Goal: Task Accomplishment & Management: Complete application form

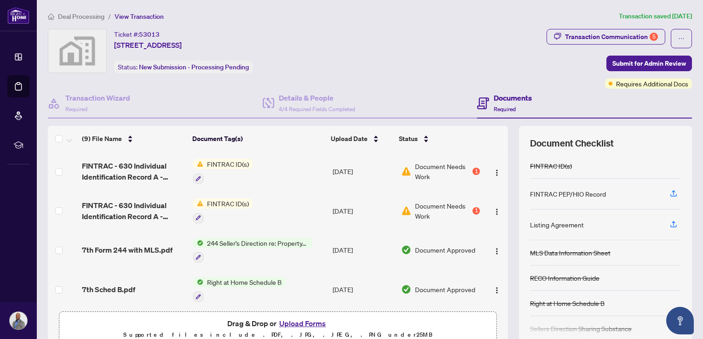
scroll to position [199, 0]
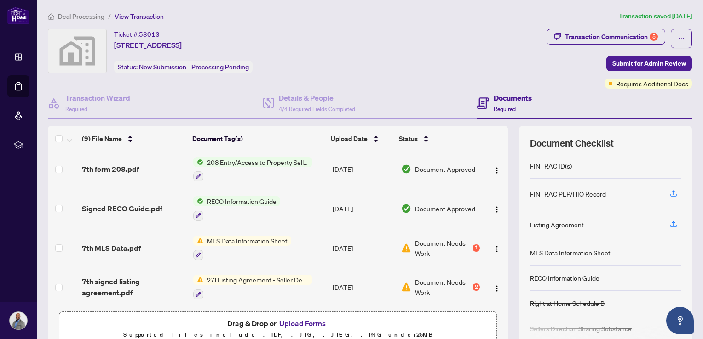
click at [313, 323] on button "Upload Forms" at bounding box center [302, 324] width 52 height 12
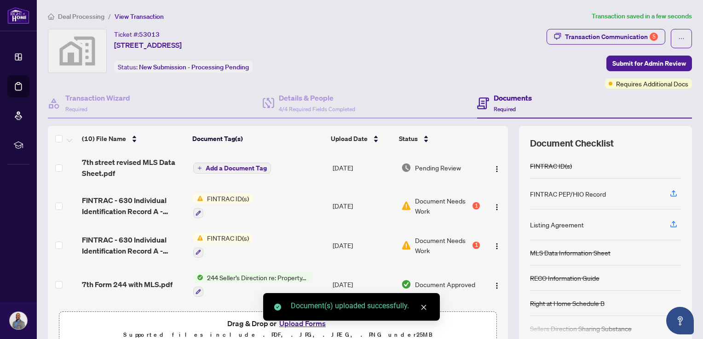
scroll to position [0, 0]
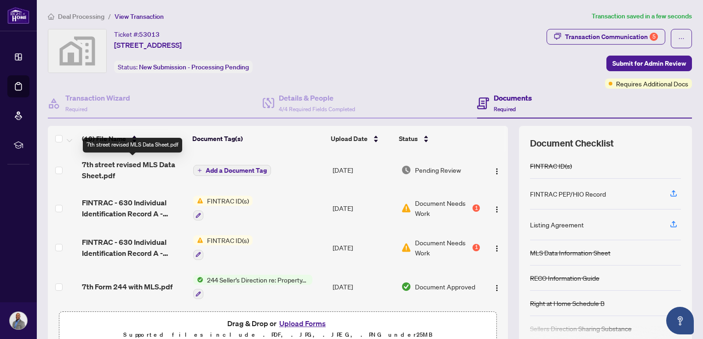
click at [150, 160] on span "7th street revised MLS Data Sheet.pdf" at bounding box center [134, 170] width 104 height 22
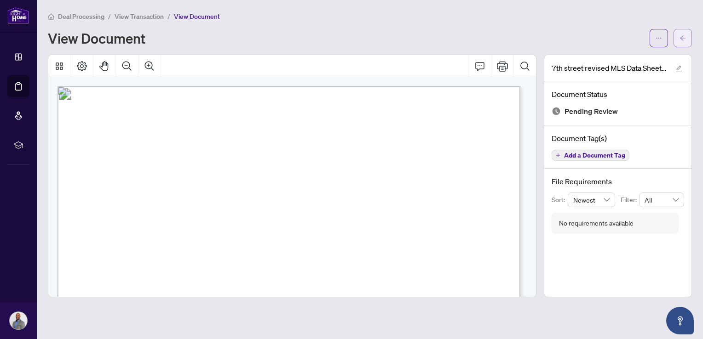
click at [683, 35] on icon "arrow-left" at bounding box center [682, 38] width 6 height 6
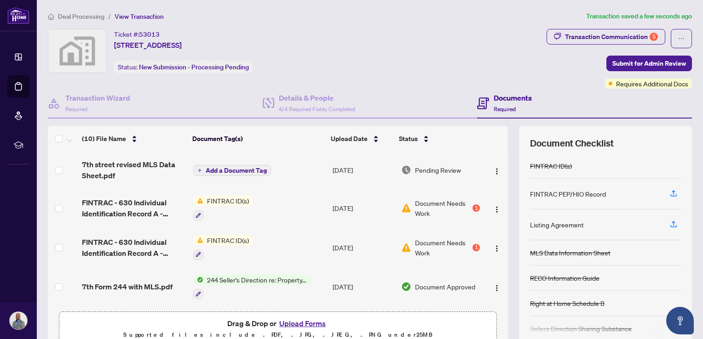
click at [492, 53] on div "Ticket #: 53013 845 Seventh Street, Mississauga, ON, Canada Status: New Submiss…" at bounding box center [295, 51] width 495 height 44
click at [291, 324] on button "Upload Forms" at bounding box center [302, 324] width 52 height 12
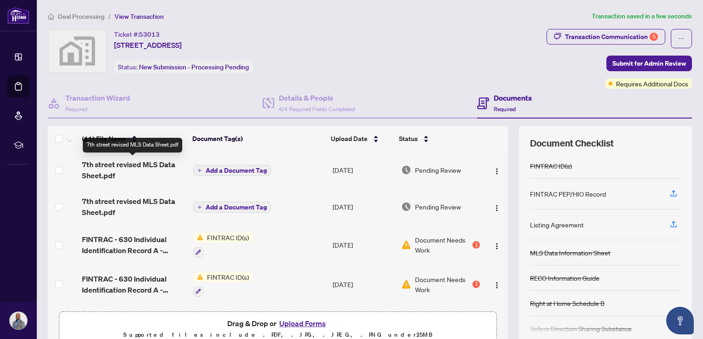
click at [132, 167] on span "7th street revised MLS Data Sheet.pdf" at bounding box center [134, 170] width 104 height 22
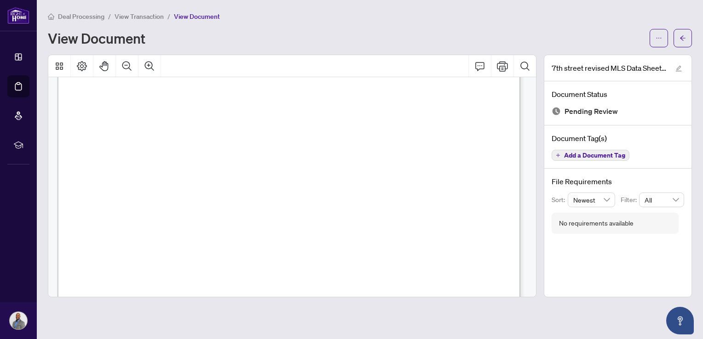
scroll to position [739, 0]
click at [682, 43] on span "button" at bounding box center [682, 38] width 6 height 15
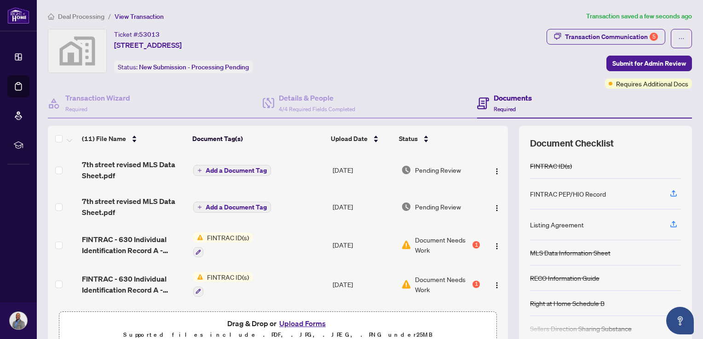
click at [227, 173] on span "Add a Document Tag" at bounding box center [236, 170] width 61 height 6
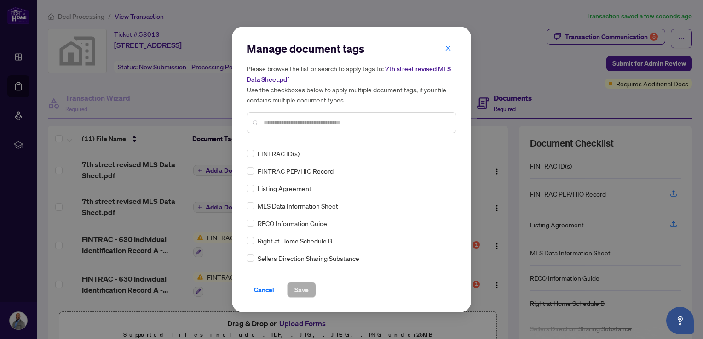
click at [303, 207] on span "MLS Data Information Sheet" at bounding box center [298, 206] width 80 height 10
click at [304, 282] on button "Save" at bounding box center [301, 290] width 29 height 16
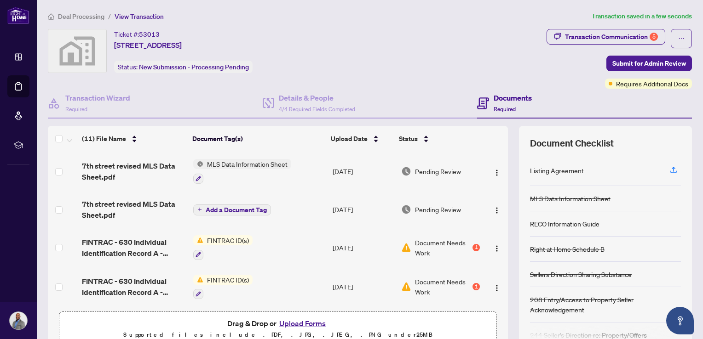
scroll to position [64, 0]
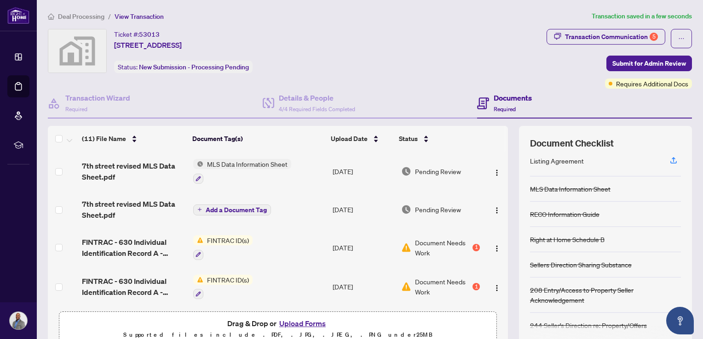
click at [631, 260] on div "Sellers Direction Sharing Substance" at bounding box center [605, 264] width 151 height 25
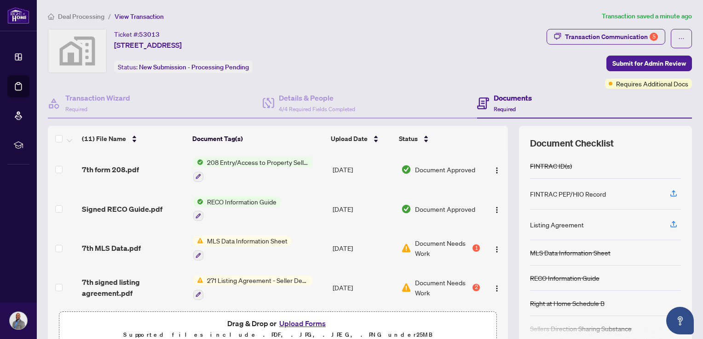
scroll to position [0, 0]
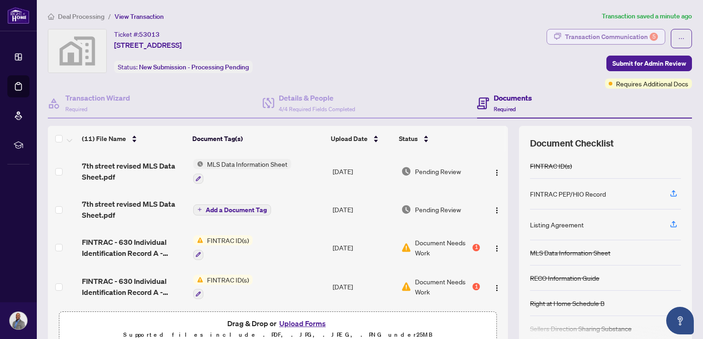
click at [581, 39] on div "Transaction Communication 5" at bounding box center [611, 36] width 93 height 15
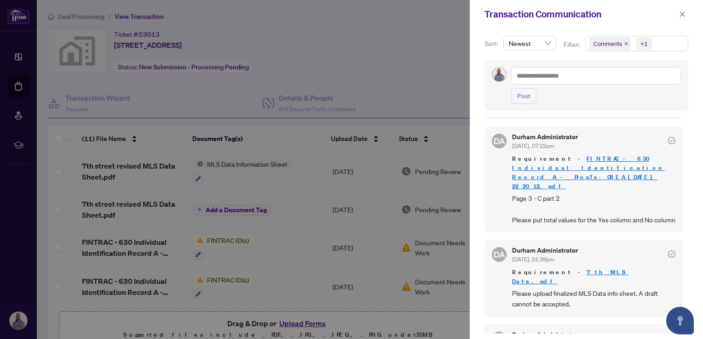
scroll to position [164, 0]
click at [681, 13] on icon "close" at bounding box center [682, 13] width 5 height 5
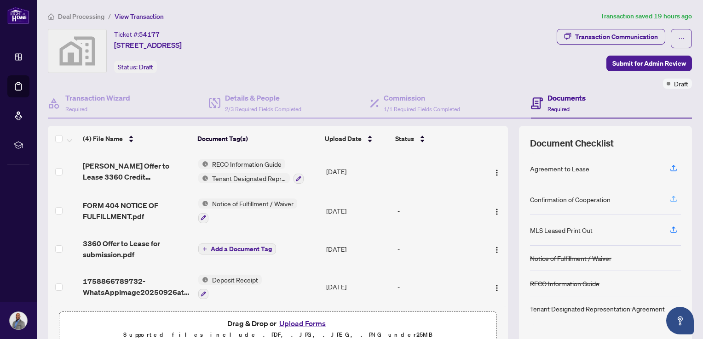
click at [669, 198] on icon "button" at bounding box center [673, 199] width 8 height 8
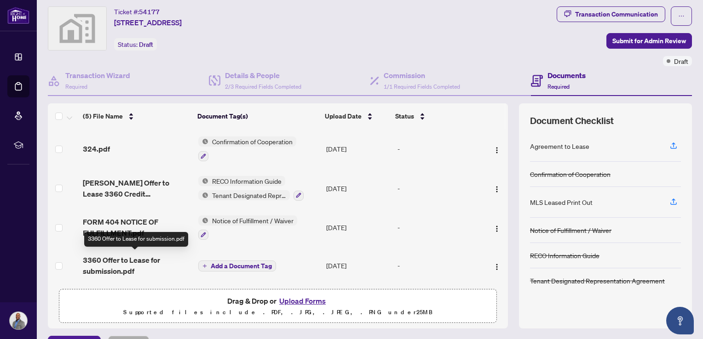
scroll to position [20, 0]
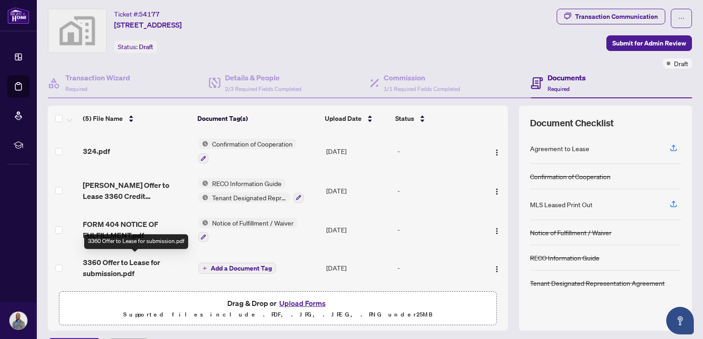
click at [146, 263] on span "3360 Offer to Lease for submission.pdf" at bounding box center [137, 268] width 108 height 22
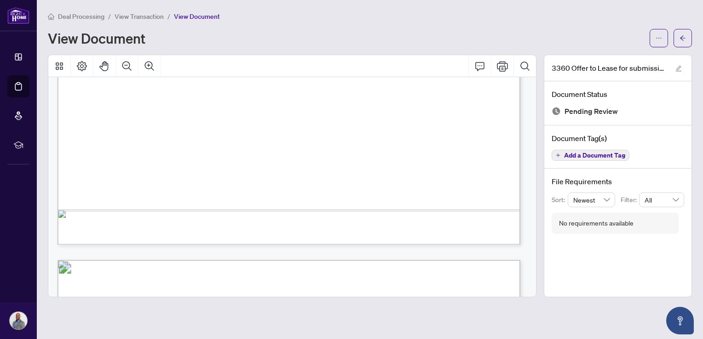
scroll to position [2282, 0]
click at [688, 34] on button "button" at bounding box center [682, 38] width 18 height 18
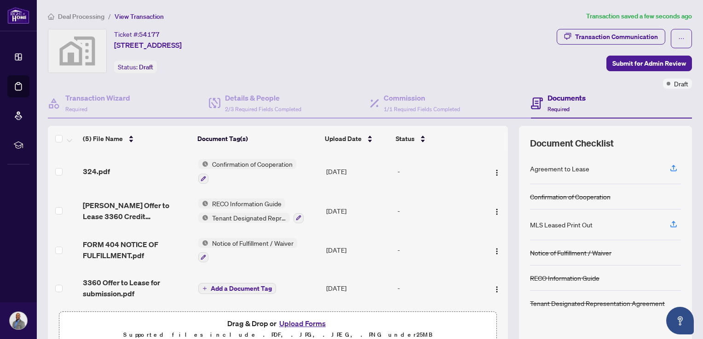
click at [568, 223] on div "MLS Leased Print Out" at bounding box center [561, 225] width 63 height 10
click at [670, 169] on icon "button" at bounding box center [673, 170] width 6 height 2
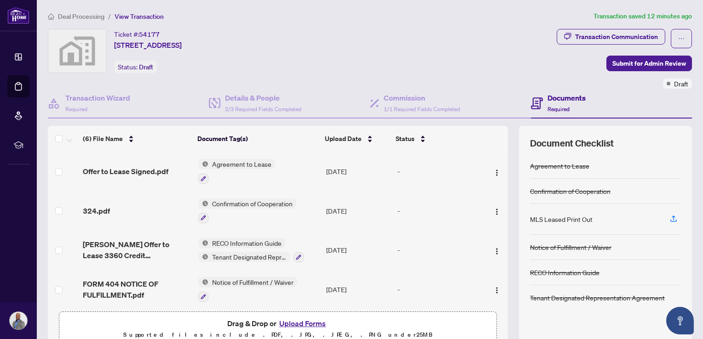
click at [555, 218] on div "MLS Leased Print Out" at bounding box center [561, 219] width 63 height 10
click at [669, 216] on icon "button" at bounding box center [673, 219] width 8 height 8
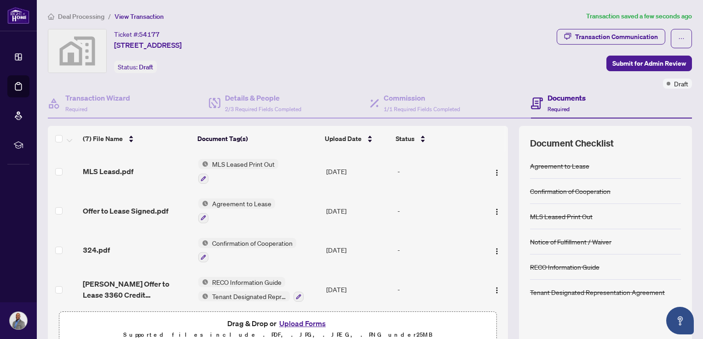
scroll to position [45, 0]
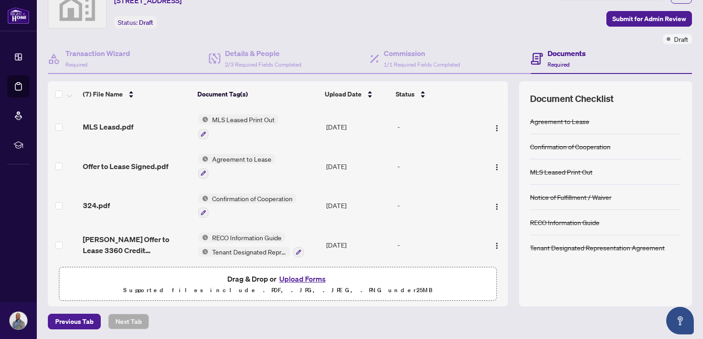
drag, startPoint x: 620, startPoint y: 16, endPoint x: 451, endPoint y: 34, distance: 170.6
click at [451, 34] on div "Ticket #: 54177 [STREET_ADDRESS] Status: Draft Transaction Communication Submit…" at bounding box center [369, 14] width 647 height 60
click at [630, 14] on span "Submit for Admin Review" at bounding box center [649, 18] width 74 height 15
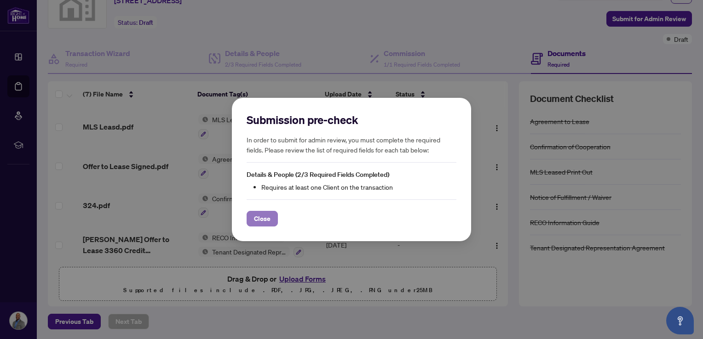
click at [258, 216] on span "Close" at bounding box center [262, 219] width 17 height 15
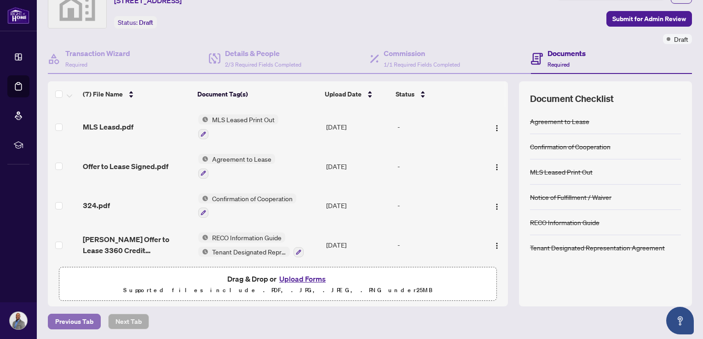
click at [75, 319] on span "Previous Tab" at bounding box center [74, 322] width 38 height 15
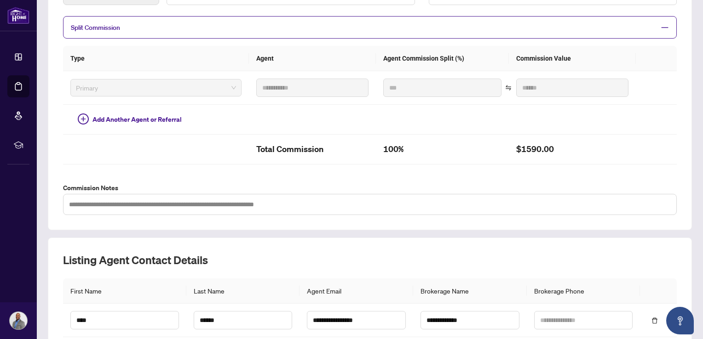
scroll to position [265, 0]
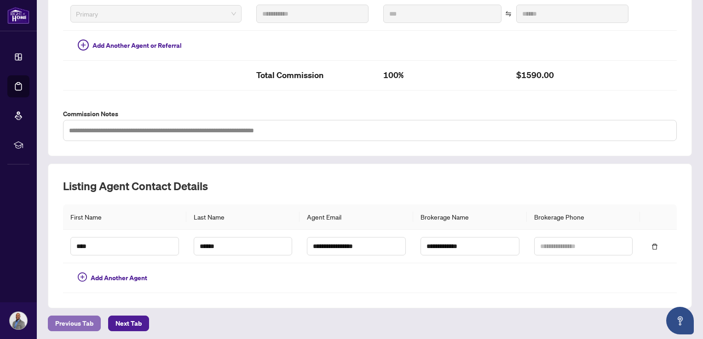
click at [79, 320] on span "Previous Tab" at bounding box center [74, 323] width 38 height 15
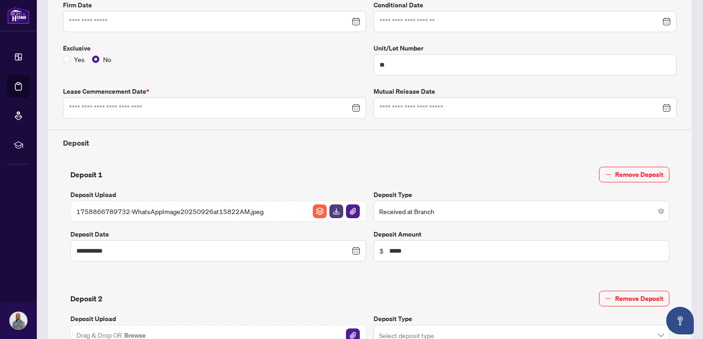
type input "**********"
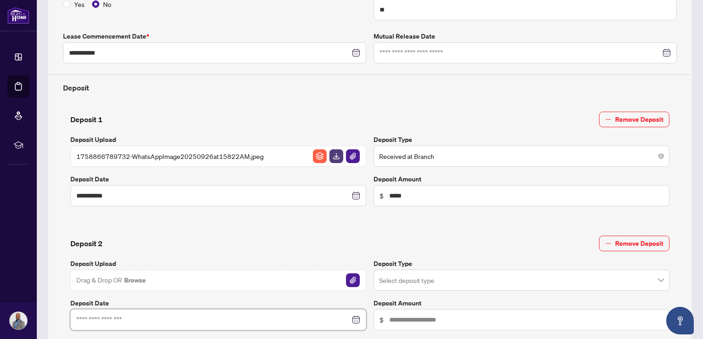
click at [79, 320] on input at bounding box center [213, 320] width 274 height 10
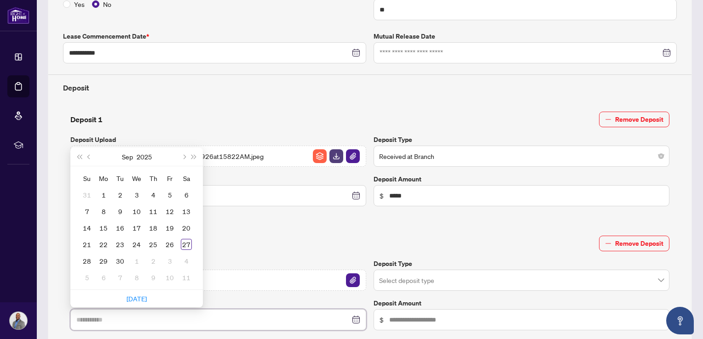
type input "**********"
click at [316, 260] on label "Deposit Upload" at bounding box center [218, 264] width 296 height 10
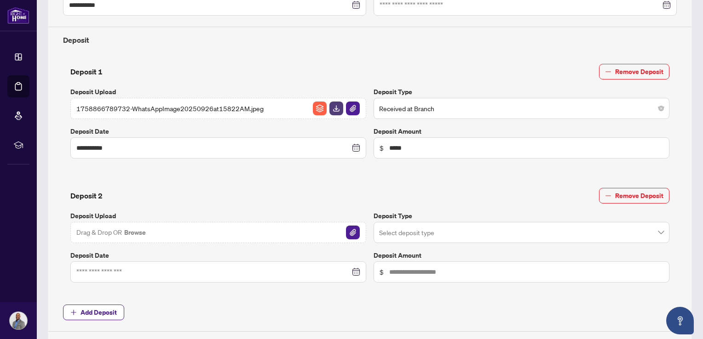
scroll to position [314, 0]
click at [351, 227] on img "button" at bounding box center [353, 232] width 14 height 14
click at [350, 271] on div at bounding box center [218, 272] width 284 height 10
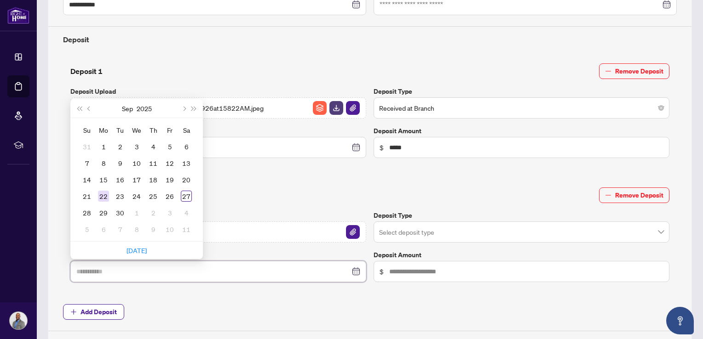
type input "**********"
click at [100, 197] on div "22" at bounding box center [103, 196] width 11 height 11
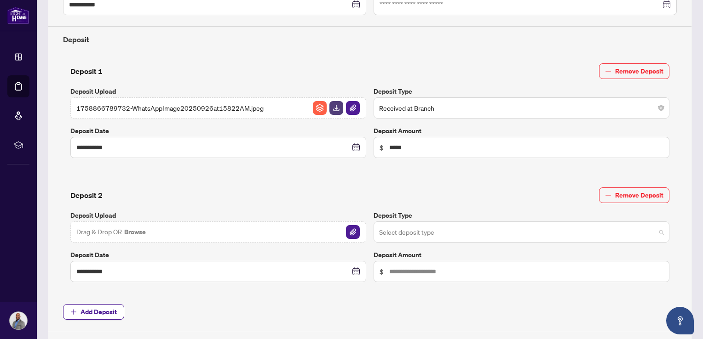
click at [430, 233] on input "search" at bounding box center [517, 233] width 276 height 20
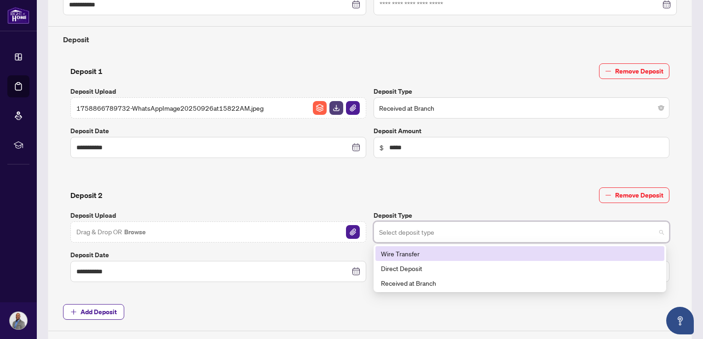
click at [446, 251] on div "Wire Transfer" at bounding box center [520, 254] width 278 height 10
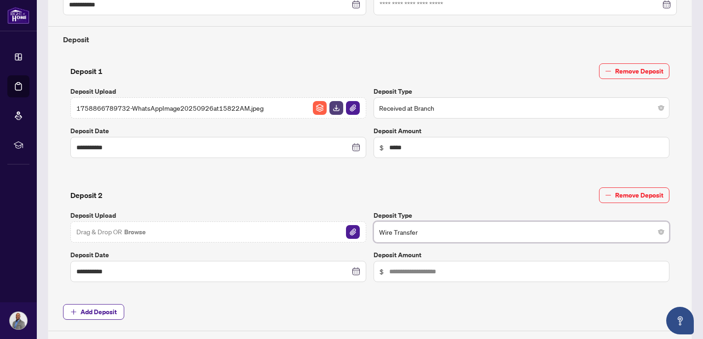
click at [188, 231] on div "Drag & Drop OR Browse" at bounding box center [218, 232] width 296 height 21
click at [168, 229] on div "Drag & Drop OR Browse" at bounding box center [218, 232] width 296 height 21
click at [154, 229] on div "Drag & Drop OR Browse" at bounding box center [218, 232] width 296 height 21
click at [145, 231] on button "Browse" at bounding box center [134, 232] width 23 height 12
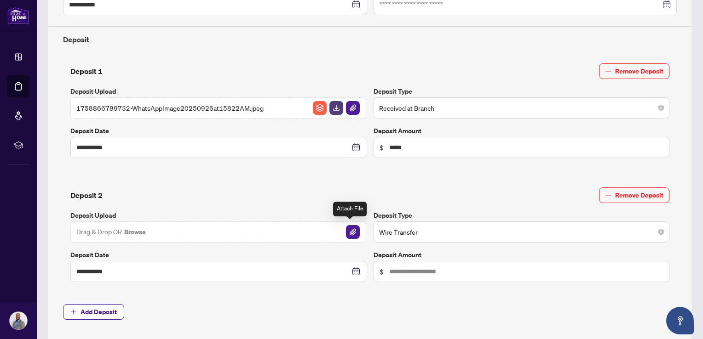
click at [349, 229] on img "button" at bounding box center [353, 232] width 14 height 14
click at [463, 269] on input "text" at bounding box center [526, 272] width 274 height 10
type input "*****"
click at [336, 299] on div "**********" at bounding box center [369, 92] width 621 height 478
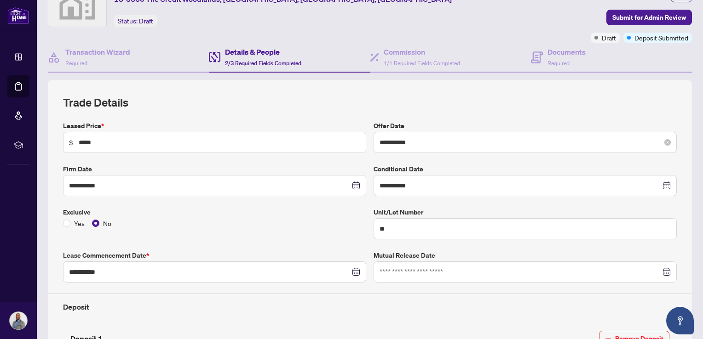
scroll to position [45, 0]
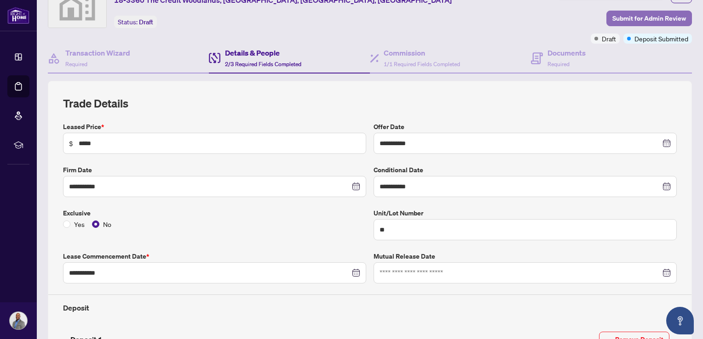
click at [634, 16] on span "Submit for Admin Review" at bounding box center [649, 18] width 74 height 15
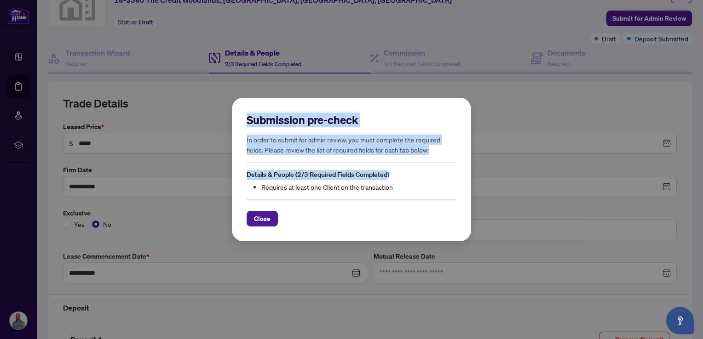
drag, startPoint x: 383, startPoint y: 175, endPoint x: 370, endPoint y: 74, distance: 102.0
click at [370, 74] on div "Submission pre-check In order to submit for admin review, you must complete the…" at bounding box center [351, 169] width 703 height 339
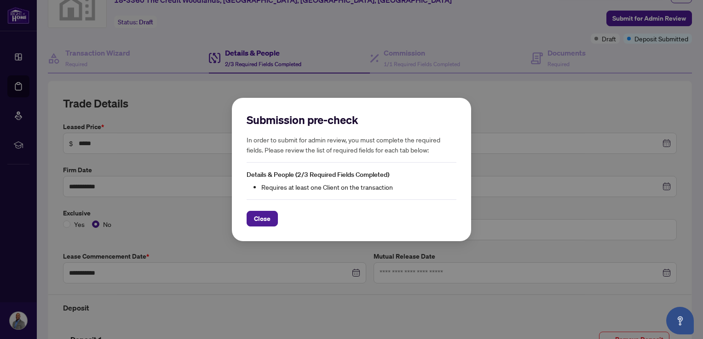
click at [370, 80] on div "Submission pre-check In order to submit for admin review, you must complete the…" at bounding box center [351, 169] width 703 height 339
click at [265, 223] on span "Close" at bounding box center [262, 219] width 17 height 15
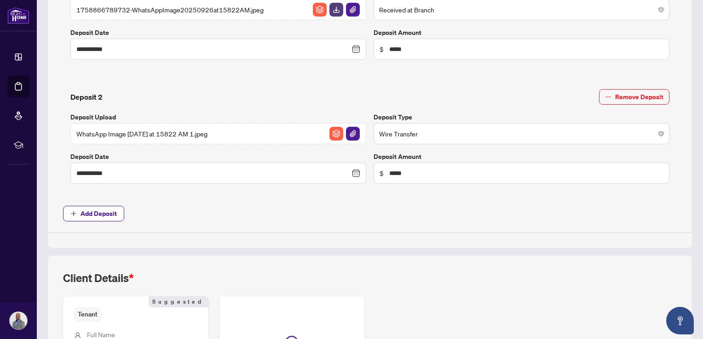
scroll to position [528, 0]
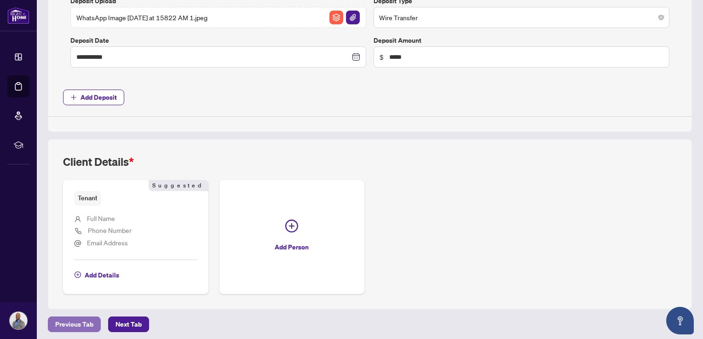
click at [81, 326] on span "Previous Tab" at bounding box center [74, 324] width 38 height 15
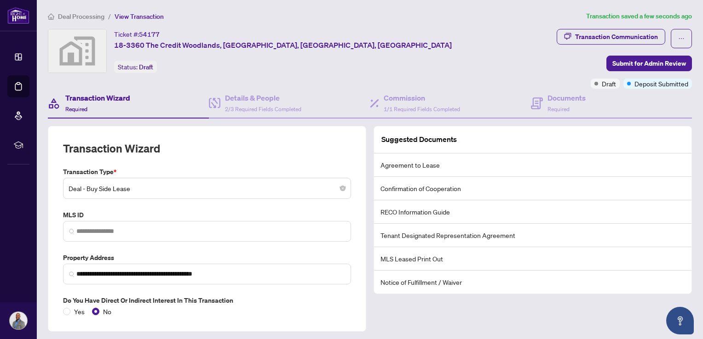
scroll to position [25, 0]
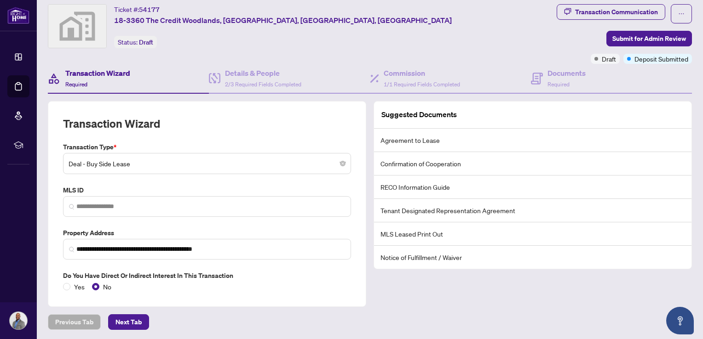
click at [131, 330] on main "**********" at bounding box center [370, 169] width 666 height 339
click at [131, 324] on span "Next Tab" at bounding box center [128, 322] width 26 height 15
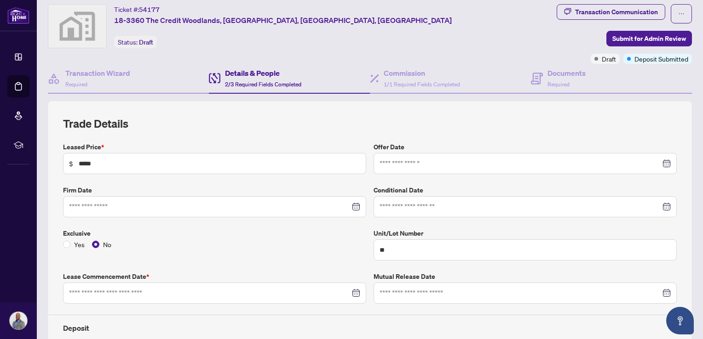
type input "**********"
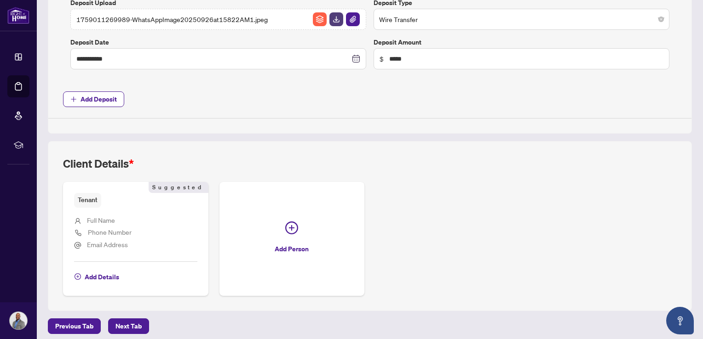
scroll to position [528, 0]
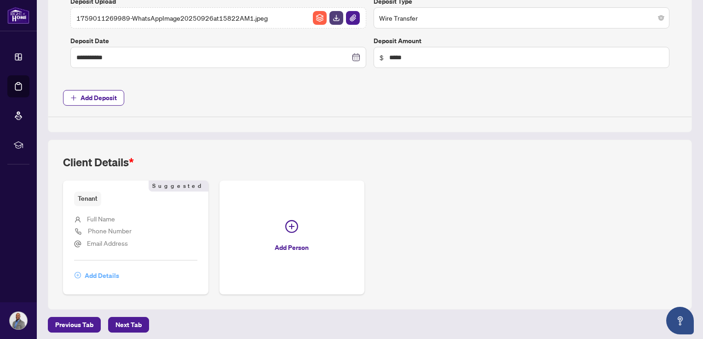
click at [97, 273] on span "Add Details" at bounding box center [102, 276] width 34 height 15
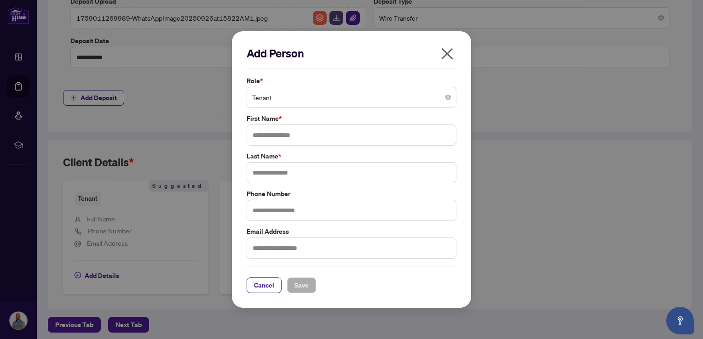
click at [294, 105] on span "Tenant" at bounding box center [351, 97] width 199 height 17
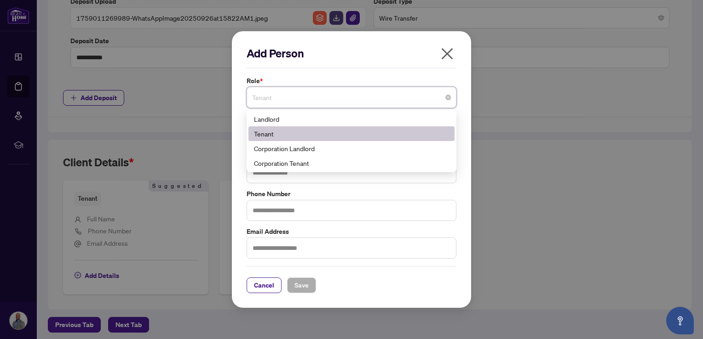
click at [293, 104] on span "Tenant" at bounding box center [351, 97] width 199 height 17
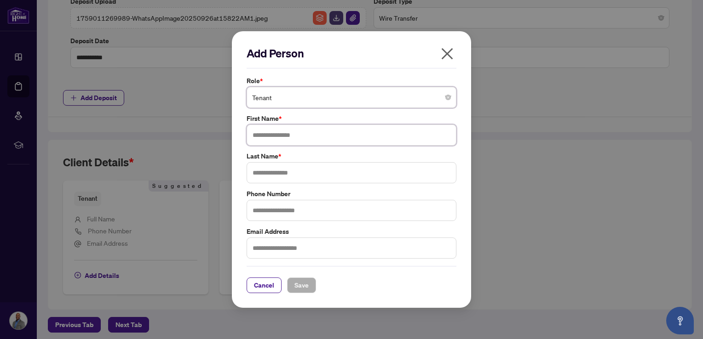
click at [290, 142] on input "text" at bounding box center [351, 135] width 210 height 21
type input "*"
type input "********"
type input "*****"
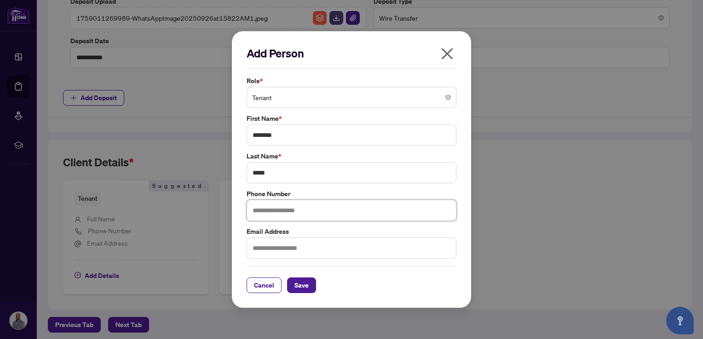
click at [272, 207] on input "text" at bounding box center [351, 210] width 210 height 21
type input "**********"
click at [290, 246] on input "text" at bounding box center [351, 248] width 210 height 21
click at [298, 257] on input "**********" at bounding box center [351, 248] width 210 height 21
type input "**********"
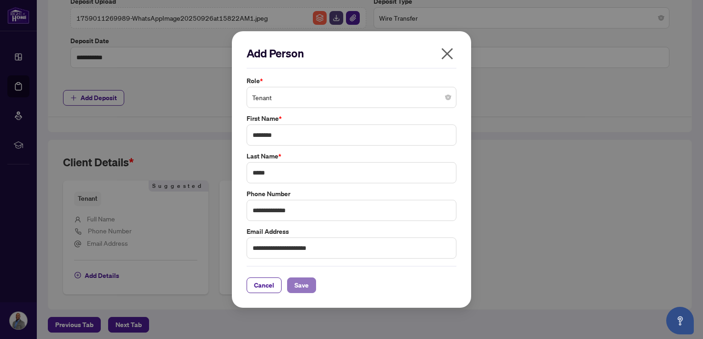
click at [294, 283] on span "Save" at bounding box center [301, 285] width 14 height 15
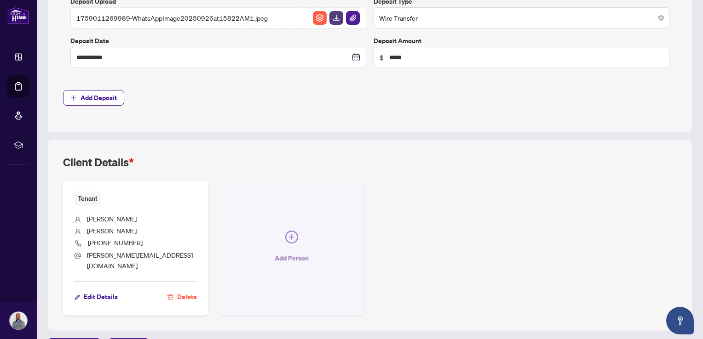
click at [289, 251] on span "Add Person" at bounding box center [292, 258] width 34 height 15
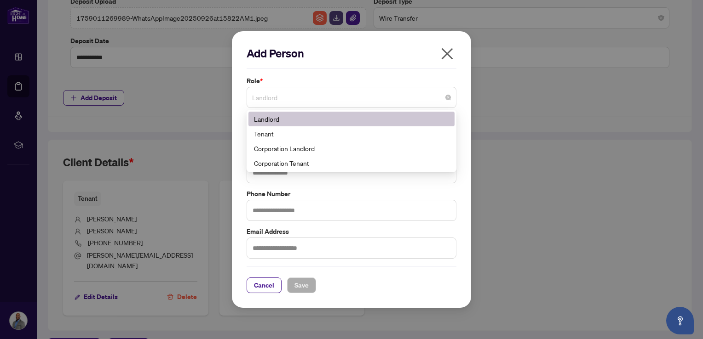
click at [291, 97] on span "Landlord" at bounding box center [351, 97] width 199 height 17
click at [265, 132] on div "Tenant" at bounding box center [351, 134] width 195 height 10
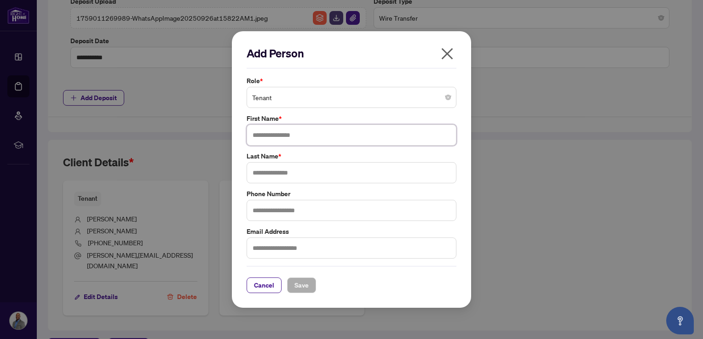
click at [300, 139] on input "text" at bounding box center [351, 135] width 210 height 21
type input "*"
type input "*****"
type input "******"
click at [287, 205] on input "text" at bounding box center [351, 210] width 210 height 21
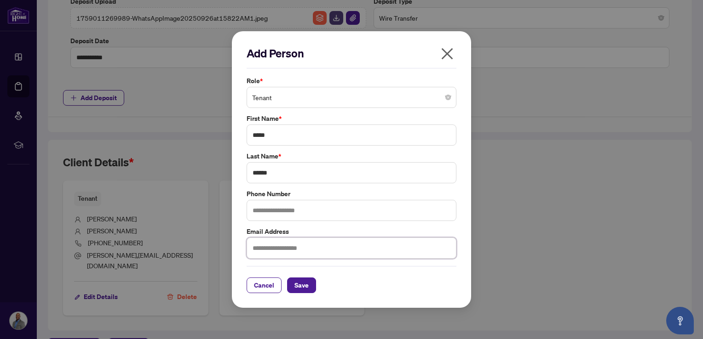
click at [293, 253] on input "text" at bounding box center [351, 248] width 210 height 21
click at [282, 206] on input "text" at bounding box center [351, 210] width 210 height 21
click at [283, 247] on input "text" at bounding box center [351, 248] width 210 height 21
type input "**********"
click at [306, 280] on button "Save" at bounding box center [301, 286] width 29 height 16
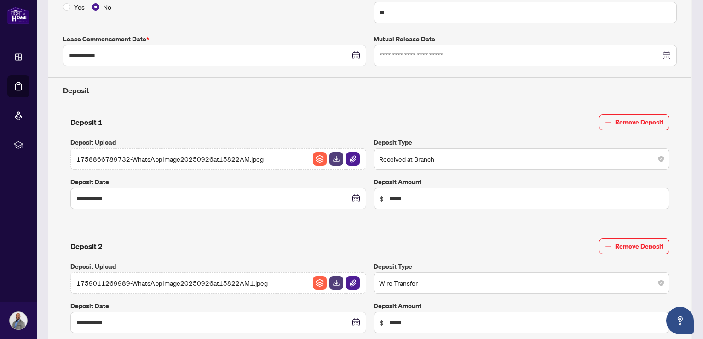
scroll to position [0, 0]
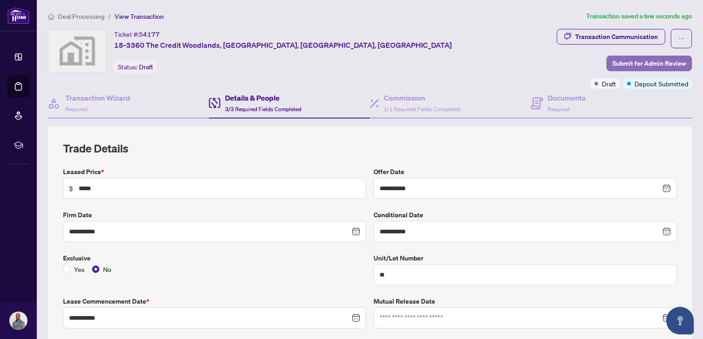
click at [624, 59] on span "Submit for Admin Review" at bounding box center [649, 63] width 74 height 15
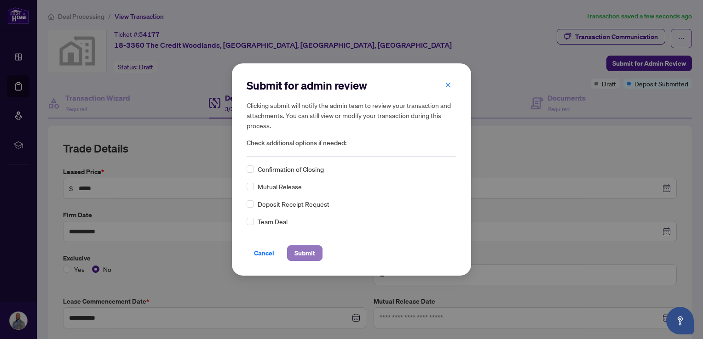
click at [296, 251] on span "Submit" at bounding box center [304, 253] width 21 height 15
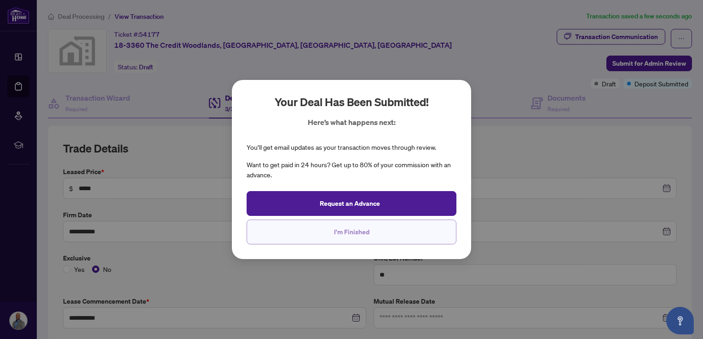
click at [322, 237] on button "I'm Finished" at bounding box center [351, 232] width 210 height 25
